Goal: Task Accomplishment & Management: Complete application form

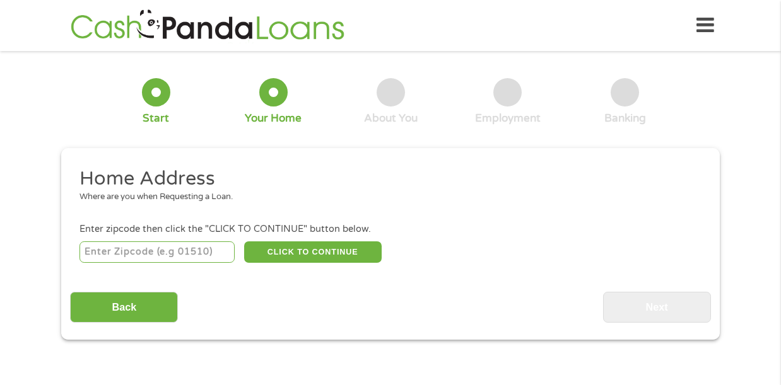
click at [180, 252] on input "number" at bounding box center [157, 252] width 156 height 21
type input "60411"
select select "[US_STATE]"
click at [324, 255] on button "CLICK TO CONTINUE" at bounding box center [312, 252] width 137 height 21
type input "60411"
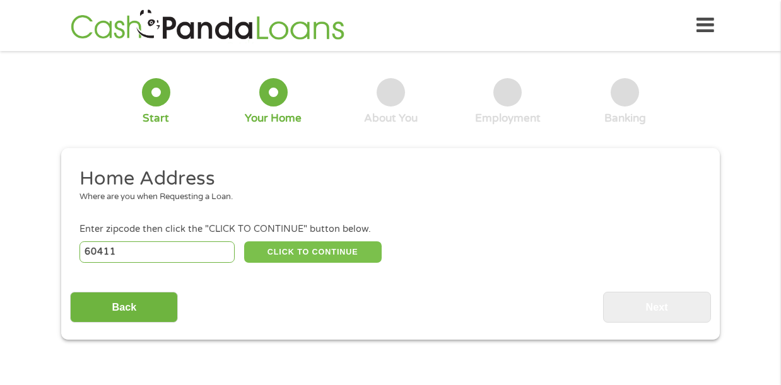
type input "[GEOGRAPHIC_DATA]"
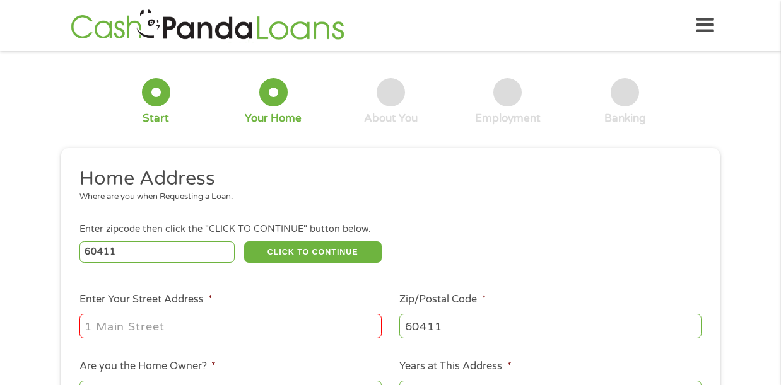
click at [300, 334] on input "Enter Your Street Address *" at bounding box center [230, 326] width 302 height 24
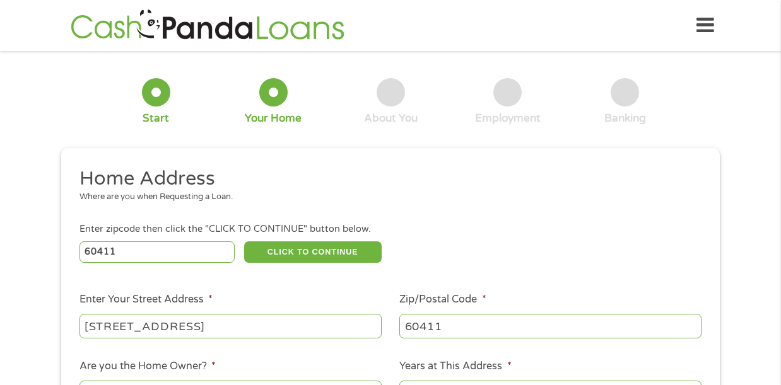
type input "[STREET_ADDRESS]"
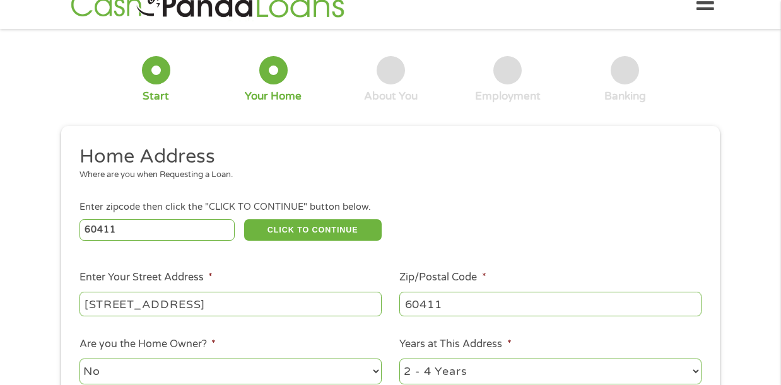
select select "60months"
click at [399, 359] on select "1 Year or less 1 - 2 Years 2 - 4 Years Over 4 Years" at bounding box center [550, 372] width 302 height 26
click at [761, 218] on div "1 Start 2 Your Home 3 About You 4 Employment 5 Banking 6 This field is hidden w…" at bounding box center [390, 292] width 781 height 508
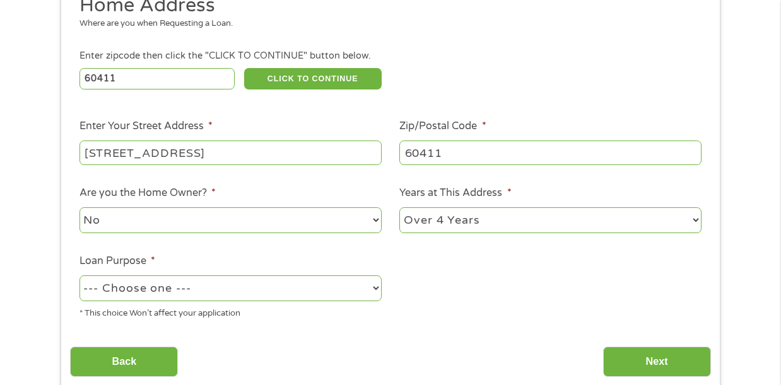
scroll to position [199, 0]
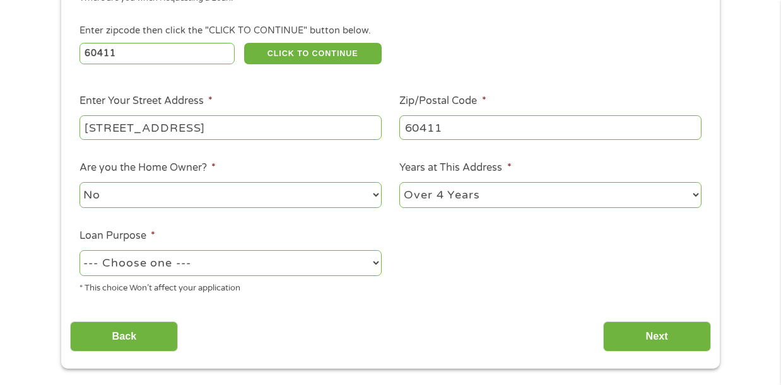
click at [370, 272] on select "--- Choose one --- Pay Bills Debt Consolidation Home Improvement Major Purchase…" at bounding box center [230, 263] width 302 height 26
select select "paybills"
click at [79, 251] on select "--- Choose one --- Pay Bills Debt Consolidation Home Improvement Major Purchase…" at bounding box center [230, 263] width 302 height 26
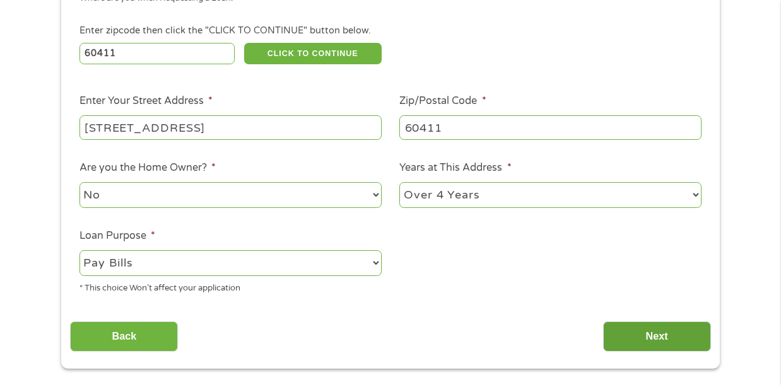
click at [653, 346] on input "Next" at bounding box center [657, 337] width 108 height 31
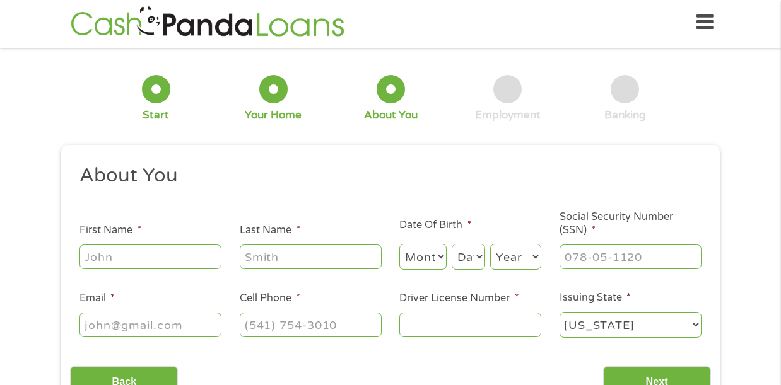
scroll to position [0, 0]
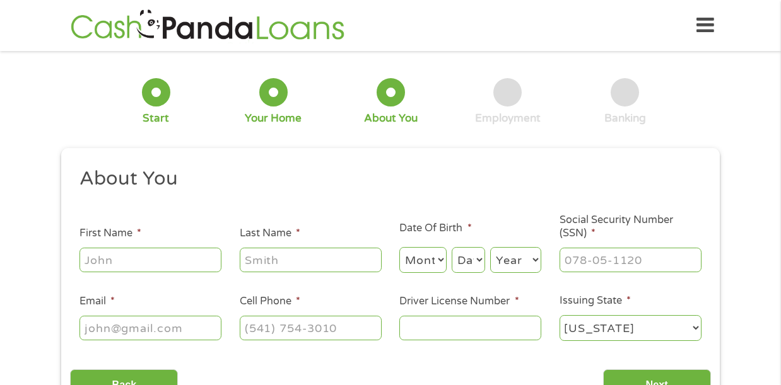
click at [175, 262] on input "First Name *" at bounding box center [150, 260] width 142 height 24
type input "[PERSON_NAME]"
type input "White"
click at [354, 333] on input "[PHONE_NUMBER]" at bounding box center [311, 328] width 142 height 24
type input "[PHONE_NUMBER]"
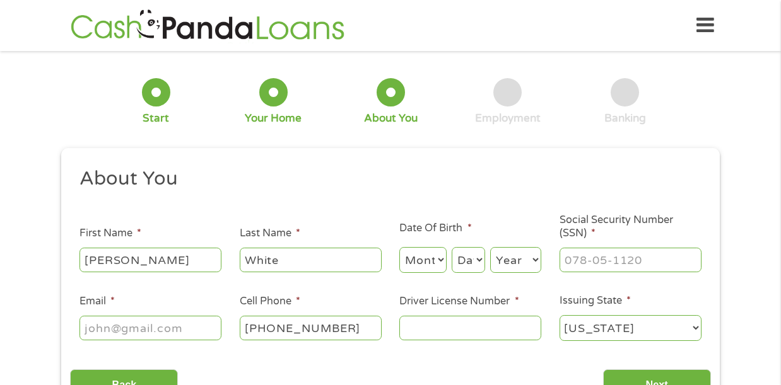
click at [134, 321] on input "Email *" at bounding box center [150, 328] width 142 height 24
type input "[EMAIL_ADDRESS][DOMAIN_NAME]"
click at [451, 331] on input "Driver License Number *" at bounding box center [470, 328] width 142 height 24
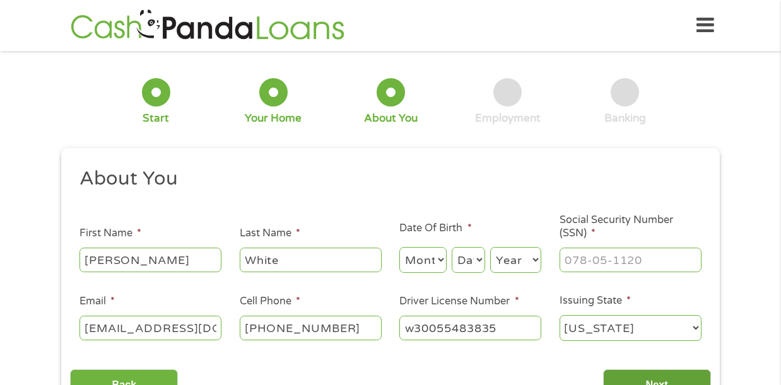
type input "w30055483835"
click at [643, 378] on input "Next" at bounding box center [657, 385] width 108 height 31
click at [641, 374] on input "Next" at bounding box center [657, 385] width 108 height 31
click at [757, 203] on div "1 Start 2 Your Home 3 About You 4 Employment 5 Banking 6 This field is hidden w…" at bounding box center [390, 238] width 781 height 357
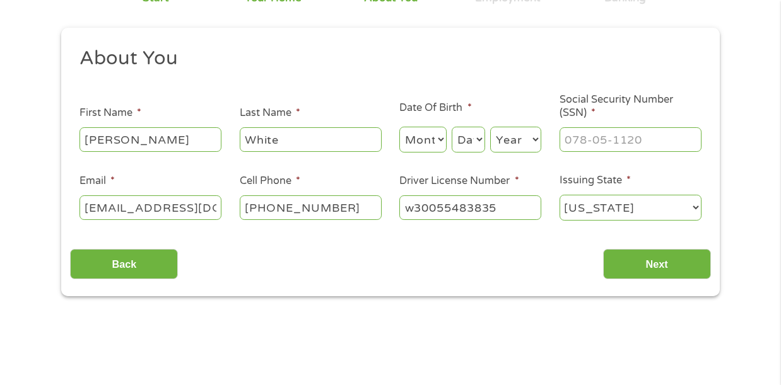
scroll to position [151, 0]
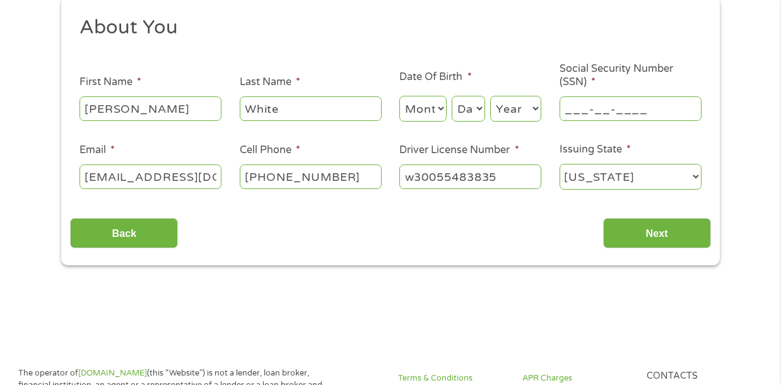
click at [663, 113] on input "___-__-____" at bounding box center [630, 108] width 142 height 24
type input "361-74-____"
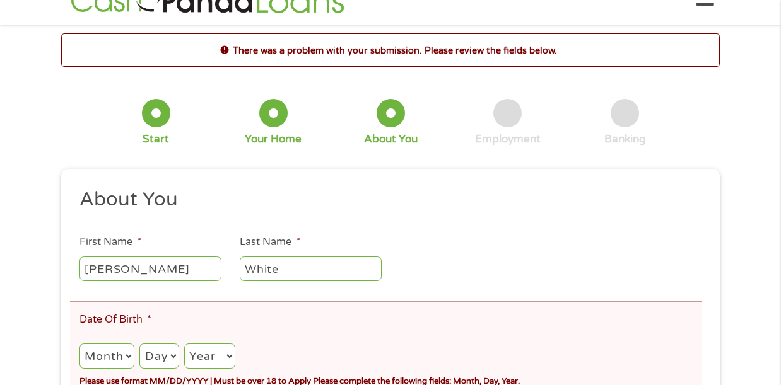
scroll to position [0, 0]
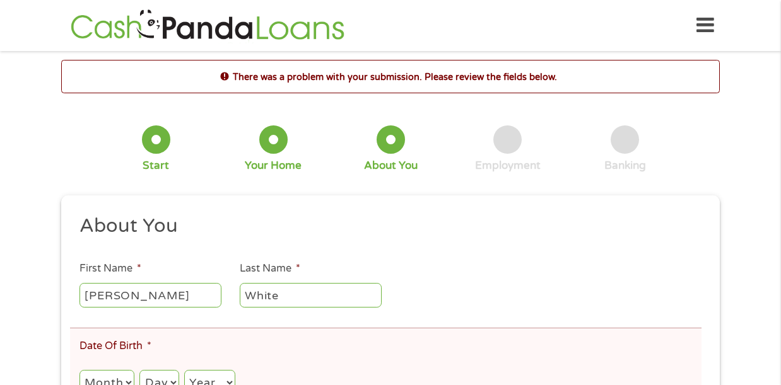
click at [709, 159] on div "1 Start 2 Your Home 3 About You 4 Employment 5 Banking 6" at bounding box center [390, 148] width 658 height 83
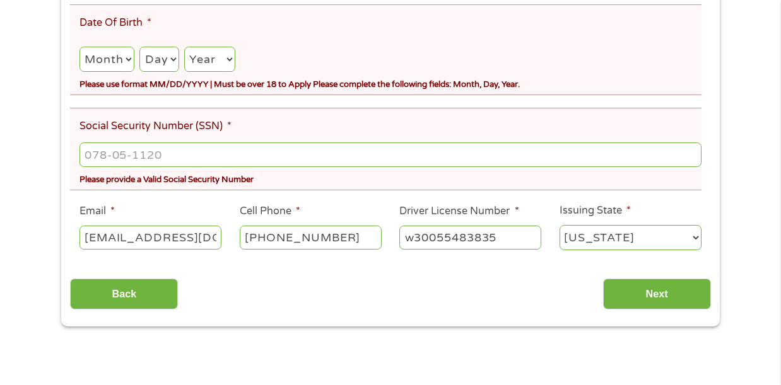
scroll to position [328, 0]
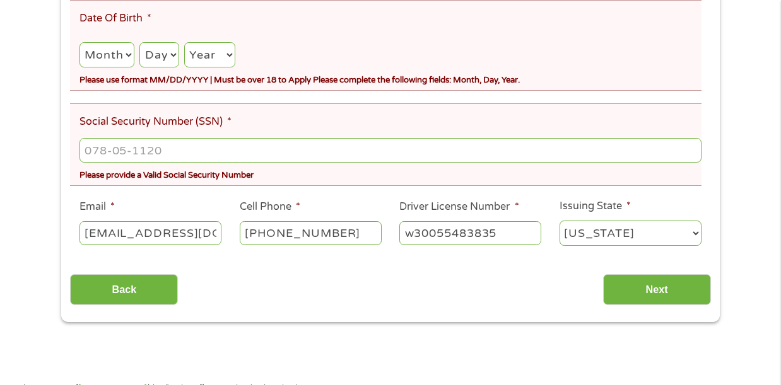
click at [107, 67] on select "Month 1 2 3 4 5 6 7 8 9 10 11 12" at bounding box center [106, 55] width 55 height 26
select select "8"
click at [79, 43] on select "Month 1 2 3 4 5 6 7 8 9 10 11 12" at bounding box center [106, 55] width 55 height 26
click at [158, 57] on select "Day 1 2 3 4 5 6 7 8 9 10 11 12 13 14 15 16 17 18 19 20 21 22 23 24 25 26 27 28 …" at bounding box center [158, 55] width 39 height 26
select select "18"
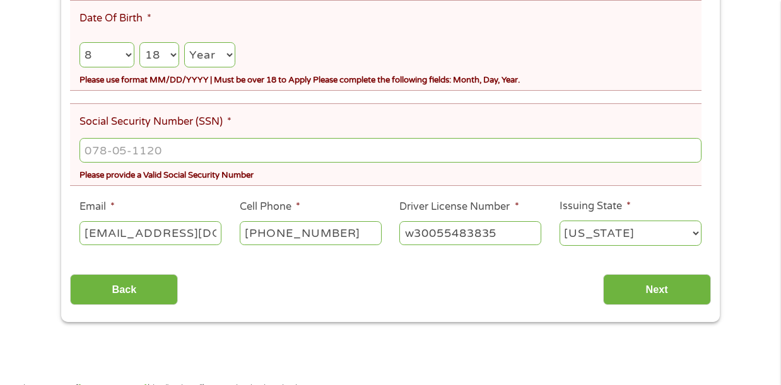
click at [140, 43] on select "Day 1 2 3 4 5 6 7 8 9 10 11 12 13 14 15 16 17 18 19 20 21 22 23 24 25 26 27 28 …" at bounding box center [158, 55] width 39 height 26
click at [217, 59] on select "Year [DATE] 2006 2005 2004 2003 2002 2001 2000 1999 1998 1997 1996 1995 1994 19…" at bounding box center [209, 55] width 51 height 26
select select "1983"
click at [185, 43] on select "Year [DATE] 2006 2005 2004 2003 2002 2001 2000 1999 1998 1997 1996 1995 1994 19…" at bounding box center [209, 55] width 51 height 26
click at [170, 155] on input "___-__-____" at bounding box center [390, 150] width 622 height 24
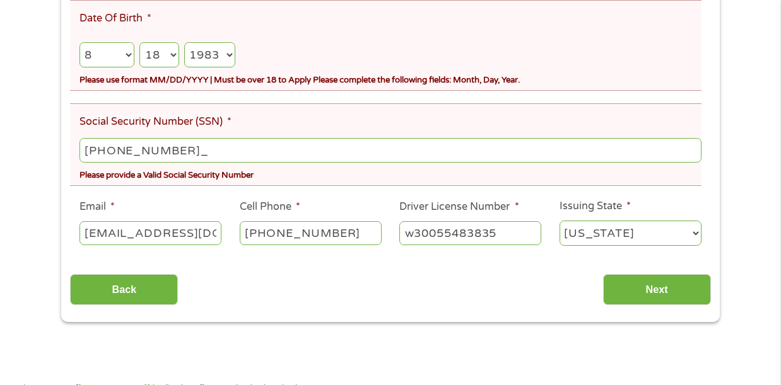
type input "361-74-8567"
click at [638, 301] on input "Next" at bounding box center [657, 289] width 108 height 31
click at [641, 287] on input "Next" at bounding box center [657, 289] width 108 height 31
click at [107, 51] on select "Month 1 2 3 4 5 6 7 8 9 10 11 12" at bounding box center [106, 55] width 55 height 26
click at [79, 43] on select "Month 1 2 3 4 5 6 7 8 9 10 11 12" at bounding box center [106, 55] width 55 height 26
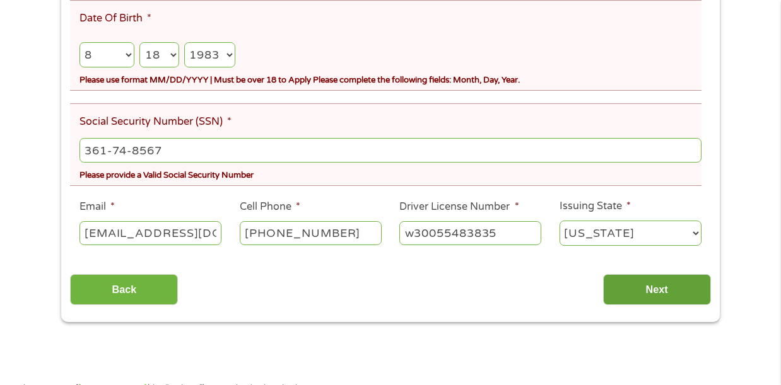
click at [643, 301] on input "Next" at bounding box center [657, 289] width 108 height 31
click at [573, 54] on div "Month Month 1 2 3 4 5 6 7 8 9 10 11 12 Day Day 1 2 3 4 5 6 7 8 9 10 11 12 13 14…" at bounding box center [390, 51] width 622 height 37
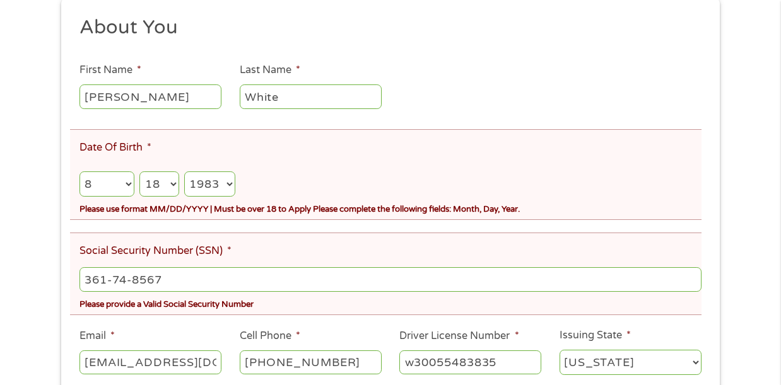
scroll to position [177, 0]
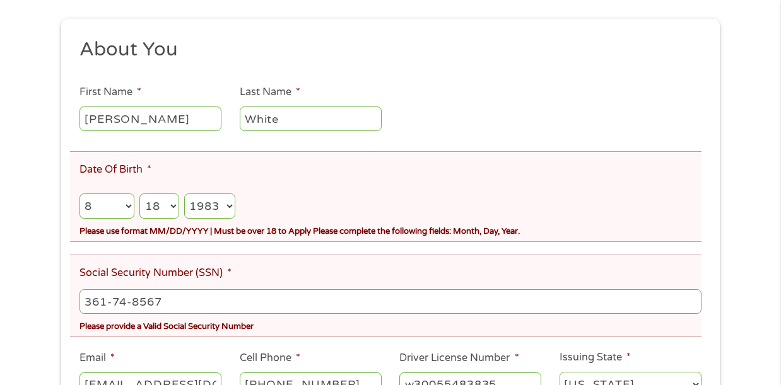
click at [175, 210] on select "Day 1 2 3 4 5 6 7 8 9 10 11 12 13 14 15 16 17 18 19 20 21 22 23 24 25 26 27 28 …" at bounding box center [158, 207] width 39 height 26
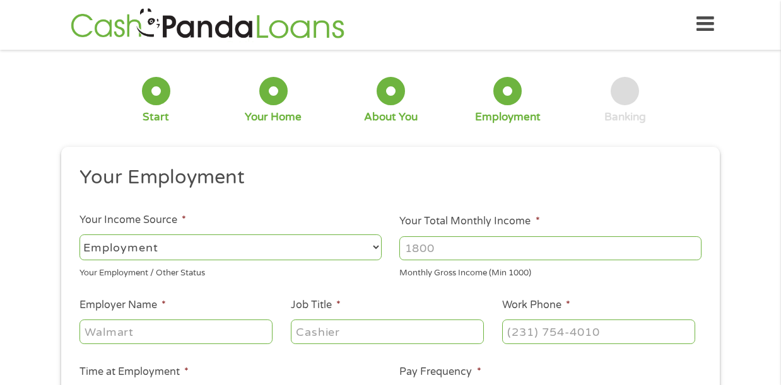
scroll to position [0, 0]
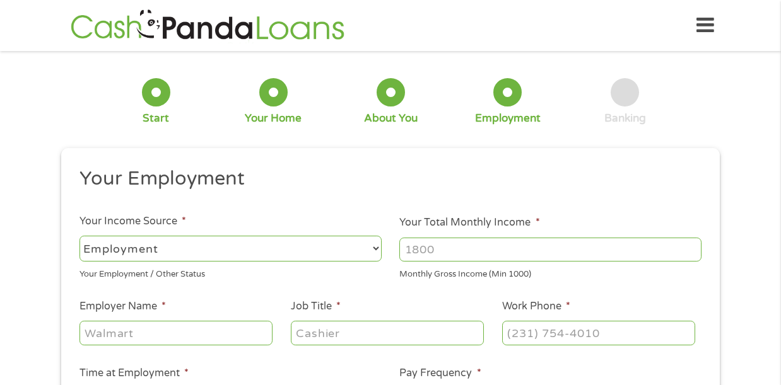
click at [750, 117] on div "1 Start 2 Your Home 3 About You 4 Employment 5 Banking 6 This field is hidden w…" at bounding box center [390, 309] width 781 height 498
click at [551, 242] on input "Your Total Monthly Income *" at bounding box center [550, 250] width 302 height 24
type input "3500"
click at [252, 329] on input "Employer Name *" at bounding box center [175, 333] width 193 height 24
type input "learn as you daycare"
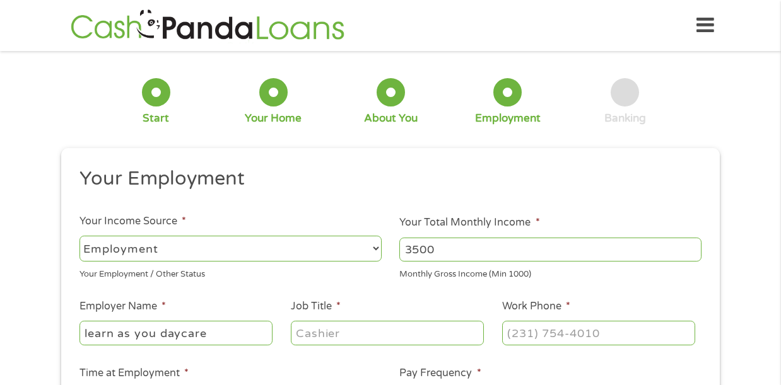
click at [415, 335] on input "Job Title *" at bounding box center [387, 333] width 193 height 24
type input "teachers assiant"
click at [564, 334] on input "(___) ___-____" at bounding box center [598, 333] width 193 height 24
click at [518, 334] on input "(___) ___-____" at bounding box center [598, 333] width 193 height 24
type input "[PHONE_NUMBER]"
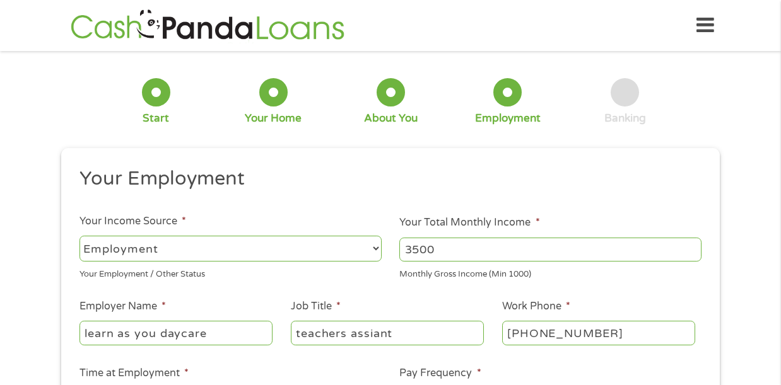
click at [736, 312] on div "1 Start 2 Your Home 3 About You 4 Employment 5 Banking 6 This field is hidden w…" at bounding box center [390, 309] width 781 height 498
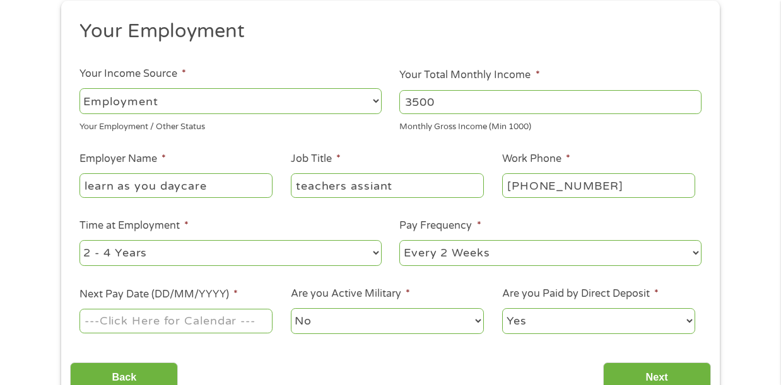
scroll to position [177, 0]
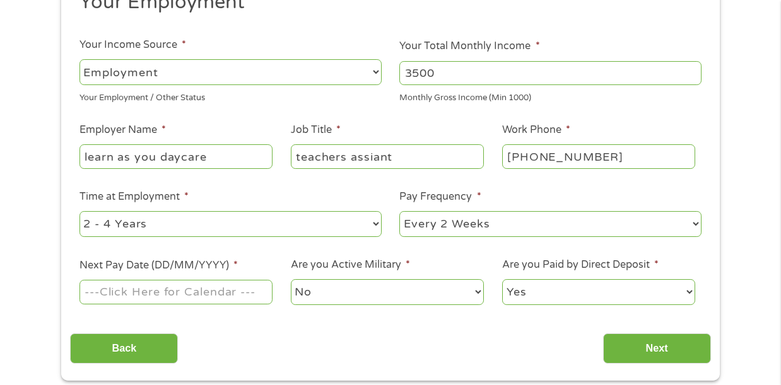
click at [356, 227] on select "--- Choose one --- 1 Year or less 1 - 2 Years 2 - 4 Years Over 4 Years" at bounding box center [230, 224] width 302 height 26
select select "60months"
click at [79, 211] on select "--- Choose one --- 1 Year or less 1 - 2 Years 2 - 4 Years Over 4 Years" at bounding box center [230, 224] width 302 height 26
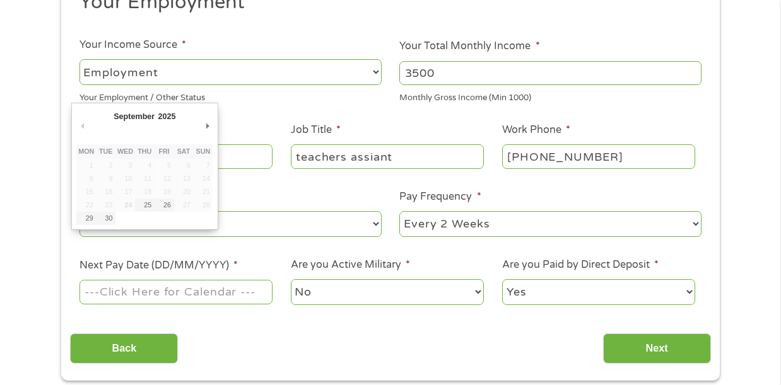
click at [144, 298] on input "Next Pay Date (DD/MM/YYYY) *" at bounding box center [175, 292] width 193 height 24
type input "[DATE]"
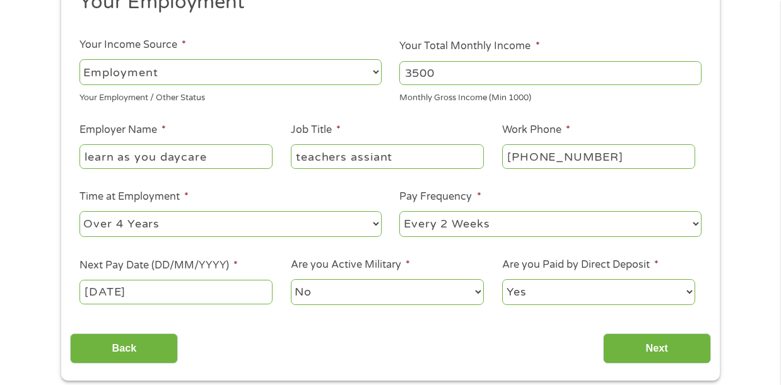
click at [550, 295] on select "Yes No" at bounding box center [598, 292] width 193 height 26
click at [549, 291] on select "Yes No" at bounding box center [598, 292] width 193 height 26
select select "0"
click at [502, 279] on select "Yes No" at bounding box center [598, 292] width 193 height 26
click at [655, 349] on input "Next" at bounding box center [657, 349] width 108 height 31
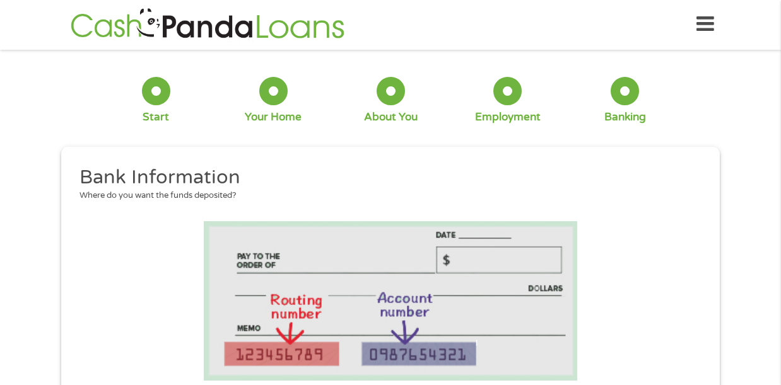
scroll to position [0, 0]
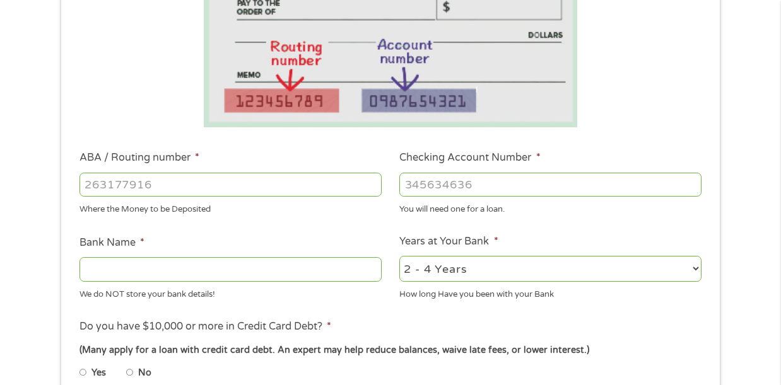
scroll to position [277, 0]
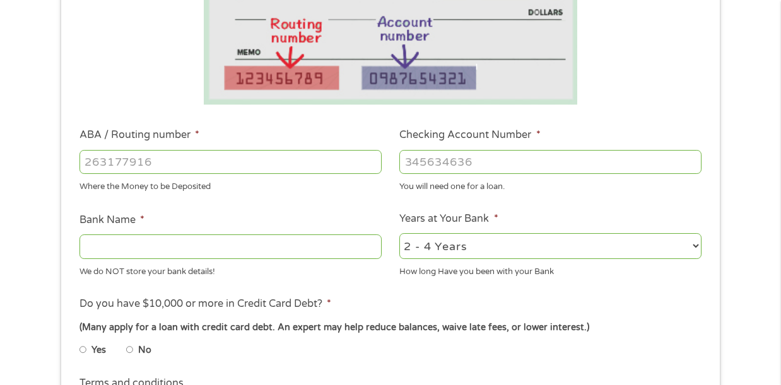
click at [271, 251] on input "Bank Name *" at bounding box center [230, 247] width 302 height 24
type input "go"
click at [112, 165] on input "ABA / Routing number *" at bounding box center [230, 162] width 302 height 24
click at [108, 161] on input "12403162" at bounding box center [230, 162] width 302 height 24
type input "124303162"
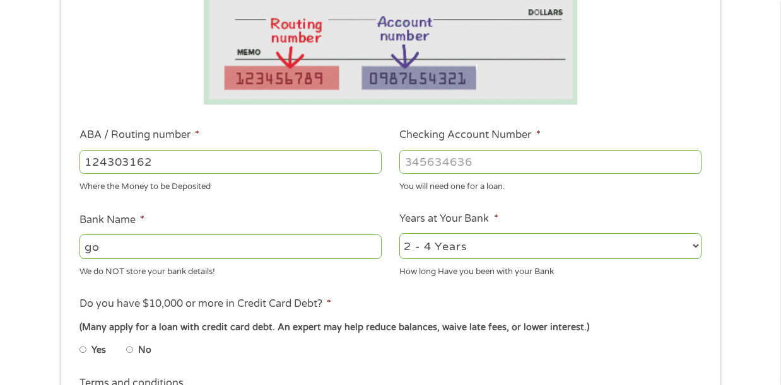
type input "GOBANK A DIVISION OF GREEN DOT BANK"
type input "124303162"
click at [446, 170] on input "Checking Account Number *" at bounding box center [550, 162] width 302 height 24
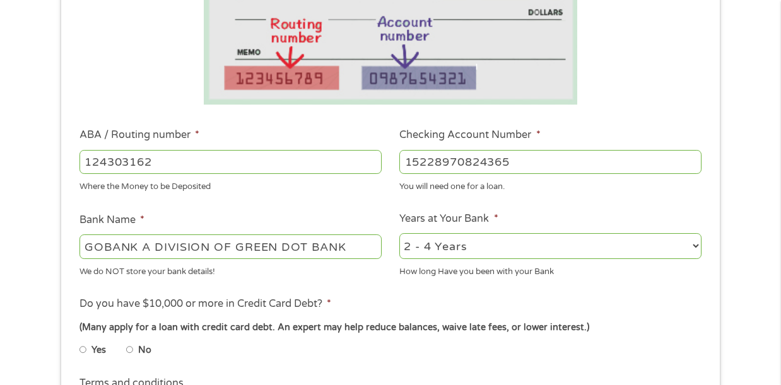
type input "15228970824365"
click at [660, 255] on select "2 - 4 Years 6 - 12 Months 1 - 2 Years Over 4 Years" at bounding box center [550, 246] width 302 height 26
select select "60months"
click at [399, 233] on select "2 - 4 Years 6 - 12 Months 1 - 2 Years Over 4 Years" at bounding box center [550, 246] width 302 height 26
click at [764, 231] on div "1 Start 2 Your Home 3 About You 4 Employment 5 Banking 6 This field is hidden w…" at bounding box center [390, 182] width 781 height 800
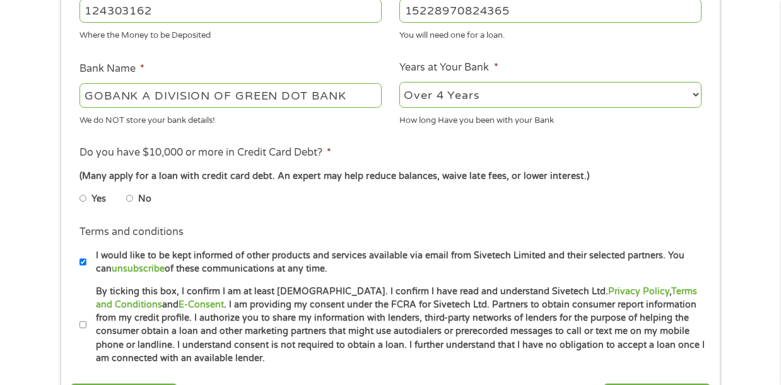
scroll to position [454, 0]
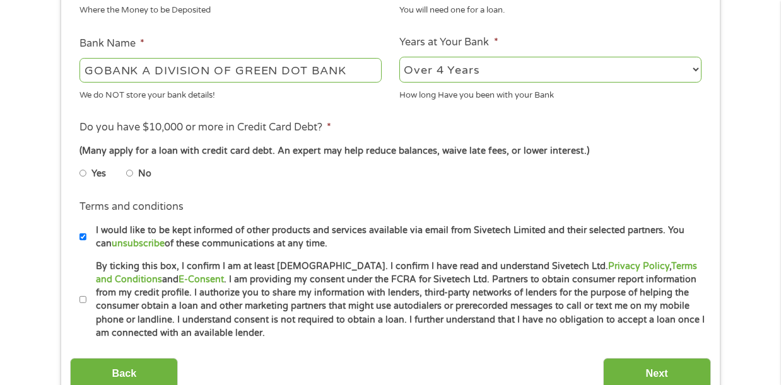
click at [137, 174] on li "No" at bounding box center [148, 173] width 45 height 25
click at [134, 174] on li "No" at bounding box center [148, 173] width 45 height 25
click at [130, 172] on input "No" at bounding box center [130, 173] width 8 height 20
radio input "true"
click at [83, 303] on input "By ticking this box, I confirm I am at least [DEMOGRAPHIC_DATA]. I confirm I ha…" at bounding box center [83, 300] width 8 height 20
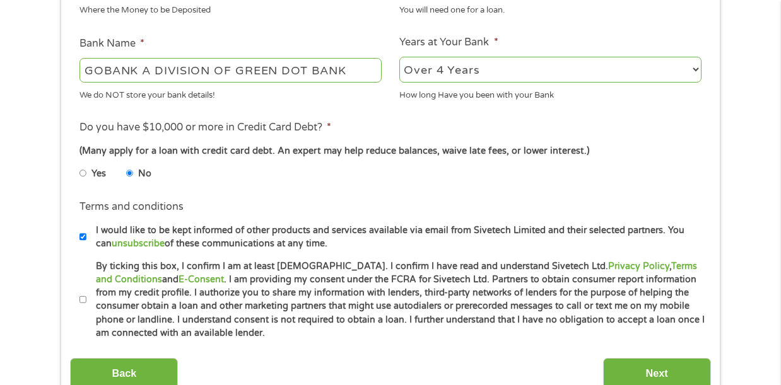
checkbox input "true"
click at [665, 380] on input "Next" at bounding box center [657, 373] width 108 height 31
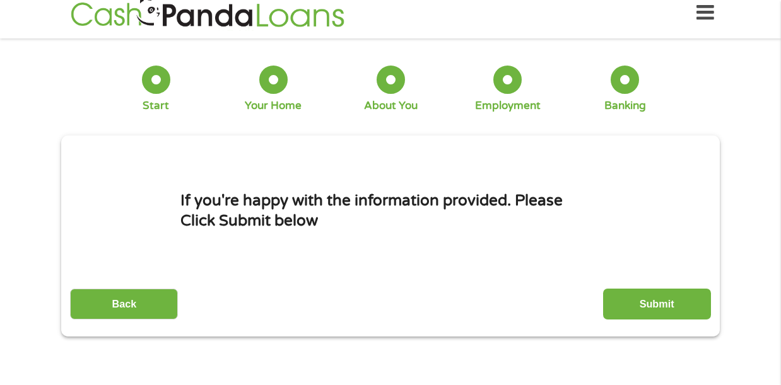
scroll to position [0, 0]
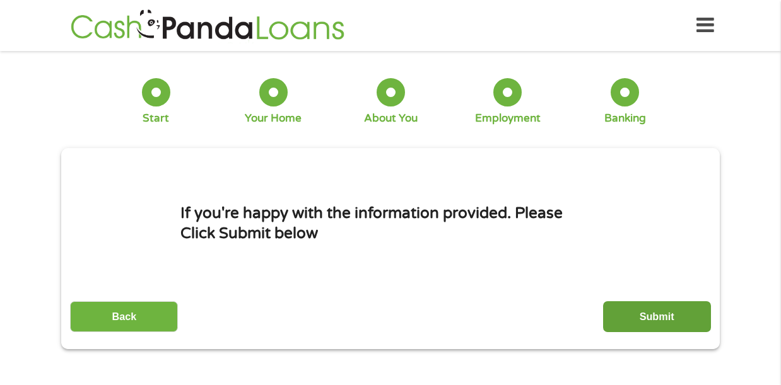
click at [679, 318] on input "Submit" at bounding box center [657, 316] width 108 height 31
